Goal: Task Accomplishment & Management: Complete application form

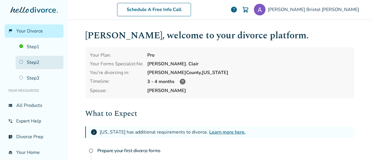
click at [52, 61] on link "Step 2" at bounding box center [40, 62] width 48 height 13
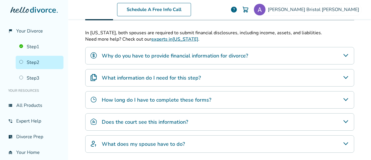
scroll to position [144, 0]
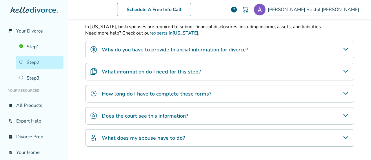
click at [343, 92] on icon "How long do I have to complete these forms?" at bounding box center [345, 93] width 5 height 3
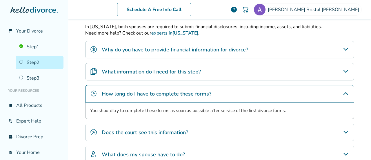
click at [344, 92] on icon "How long do I have to complete these forms?" at bounding box center [346, 93] width 5 height 3
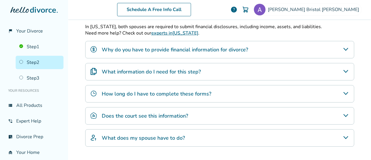
click at [345, 114] on icon "Does the court see this information?" at bounding box center [345, 115] width 5 height 3
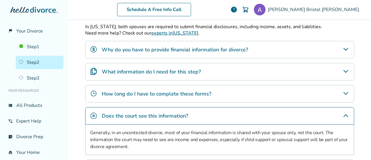
click at [345, 114] on icon "Does the court see this information?" at bounding box center [346, 115] width 7 height 7
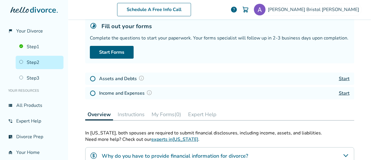
scroll to position [31, 0]
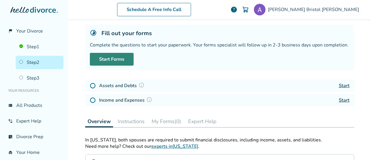
click at [123, 56] on link "Start Forms" at bounding box center [112, 59] width 44 height 13
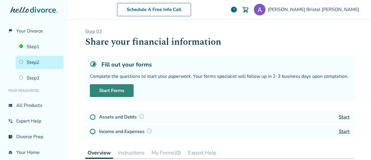
click at [106, 90] on link "Start Forms" at bounding box center [112, 90] width 44 height 13
